Goal: Information Seeking & Learning: Learn about a topic

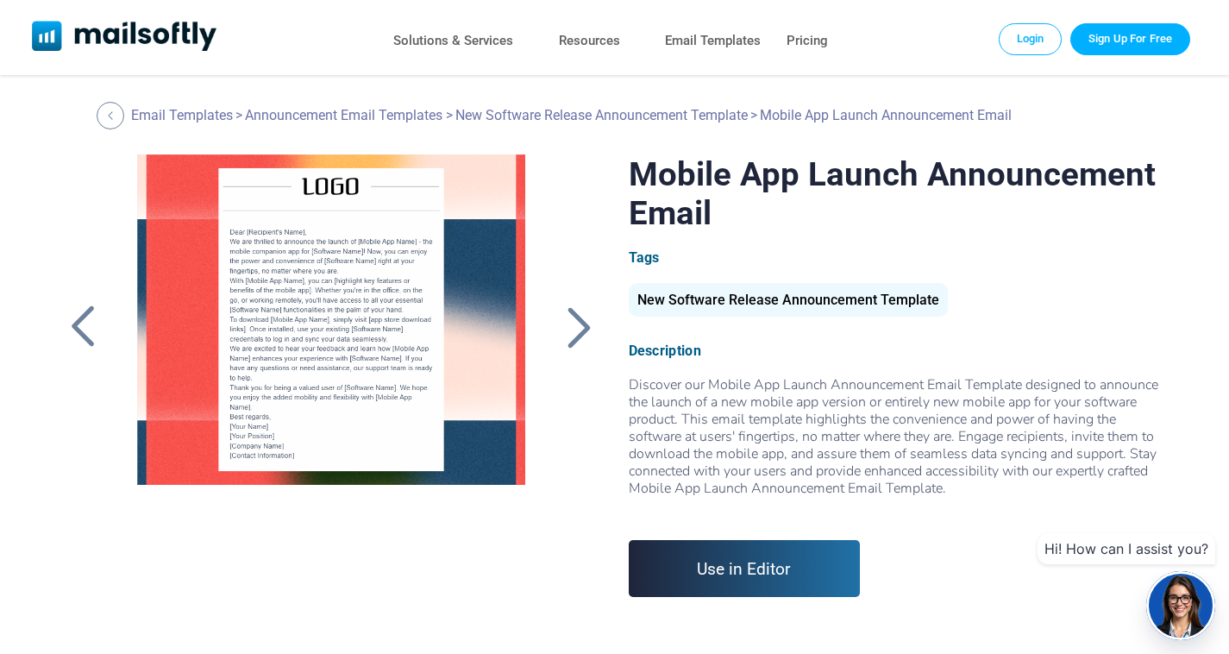
click at [592, 312] on div at bounding box center [578, 326] width 43 height 45
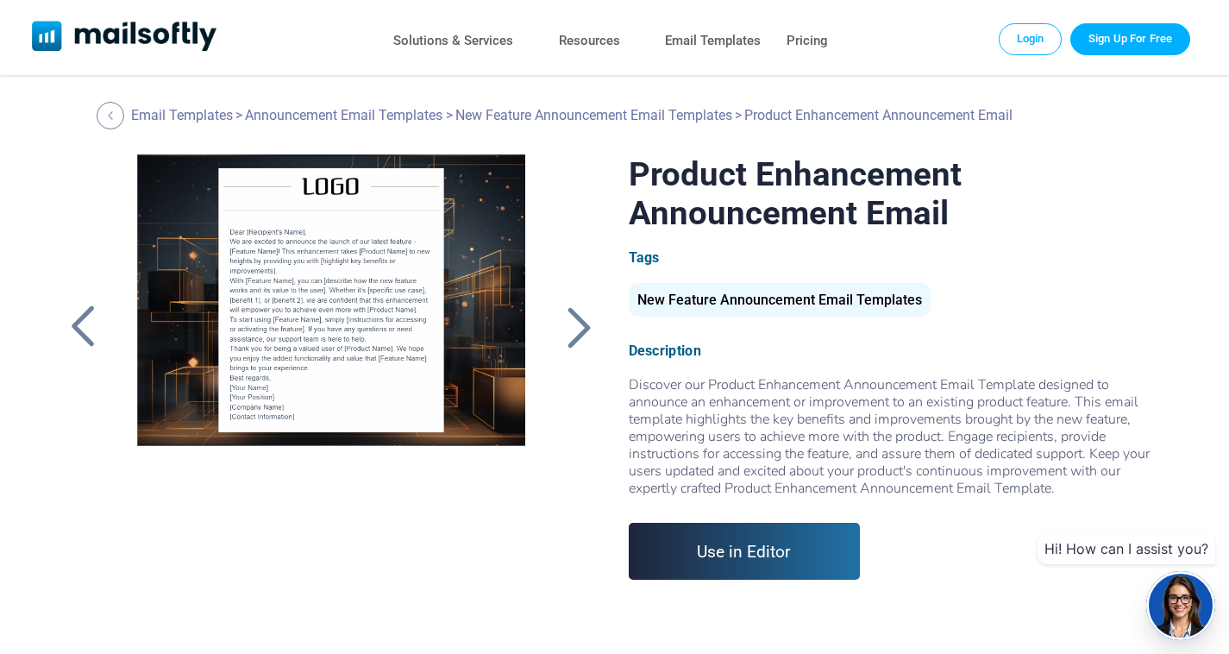
click at [581, 332] on div at bounding box center [578, 326] width 43 height 45
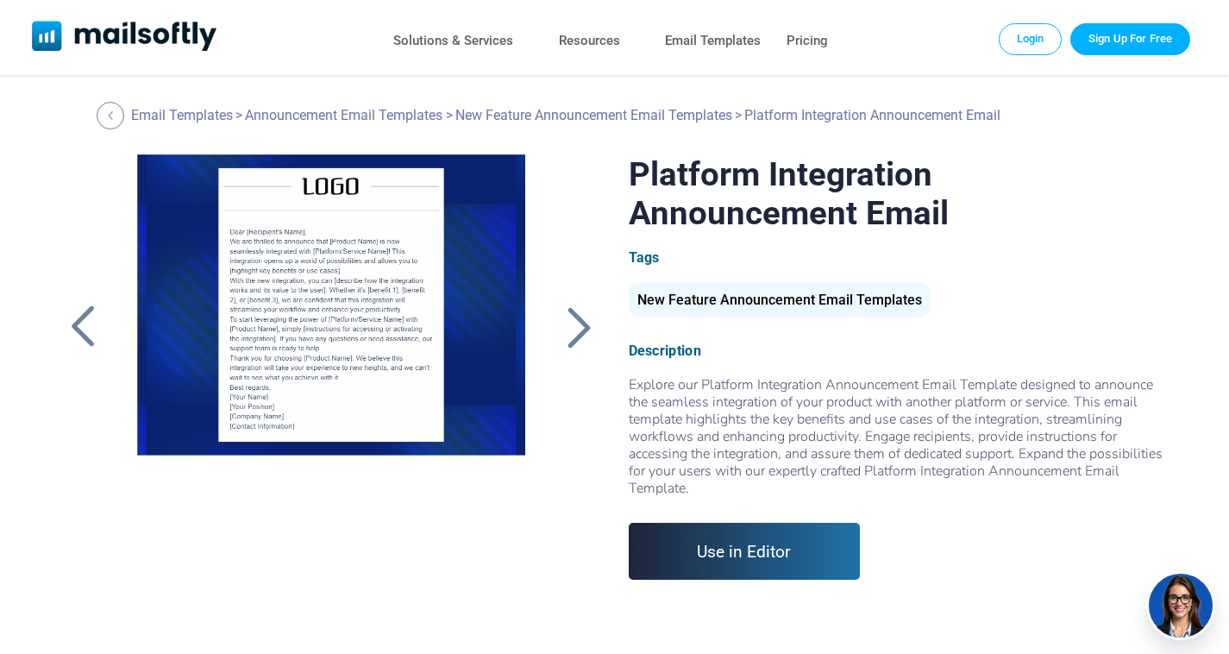
click at [581, 332] on div at bounding box center [578, 326] width 43 height 45
